Goal: Task Accomplishment & Management: Manage account settings

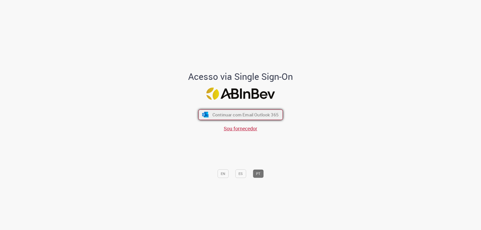
click at [256, 117] on span "Continuar com Email Outlook 365" at bounding box center [245, 115] width 66 height 6
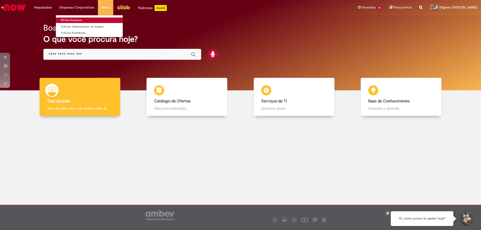
click at [72, 20] on link "Minhas Despesas" at bounding box center [89, 21] width 67 height 6
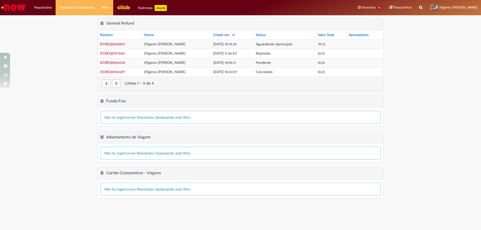
click at [123, 9] on img "Menu Cabeçalho" at bounding box center [124, 8] width 14 height 8
click at [119, 8] on img "Menu Cabeçalho" at bounding box center [124, 8] width 14 height 8
